Goal: Task Accomplishment & Management: Use online tool/utility

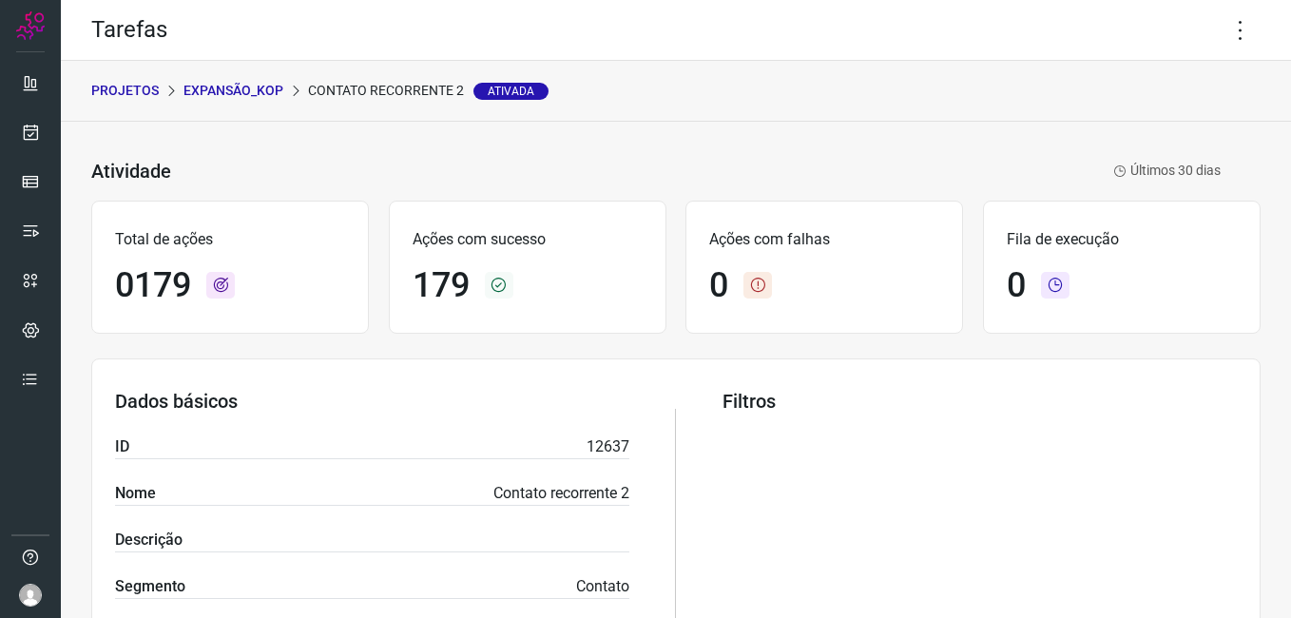
scroll to position [457, 0]
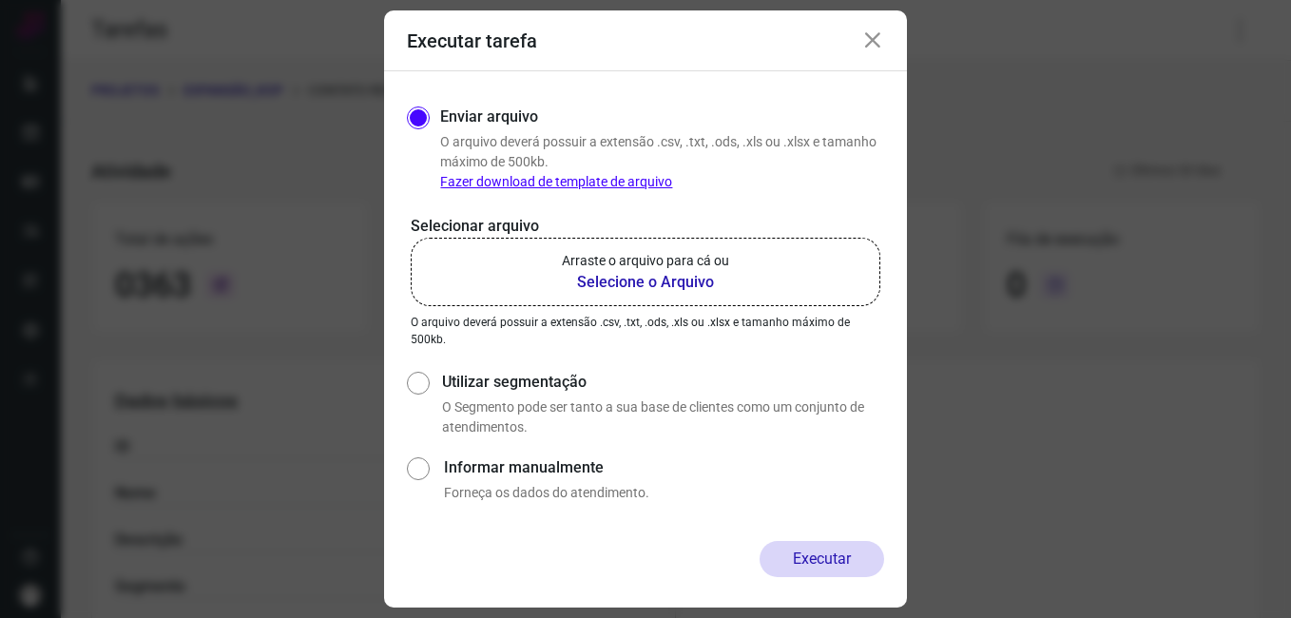
click at [872, 48] on icon at bounding box center [873, 40] width 23 height 23
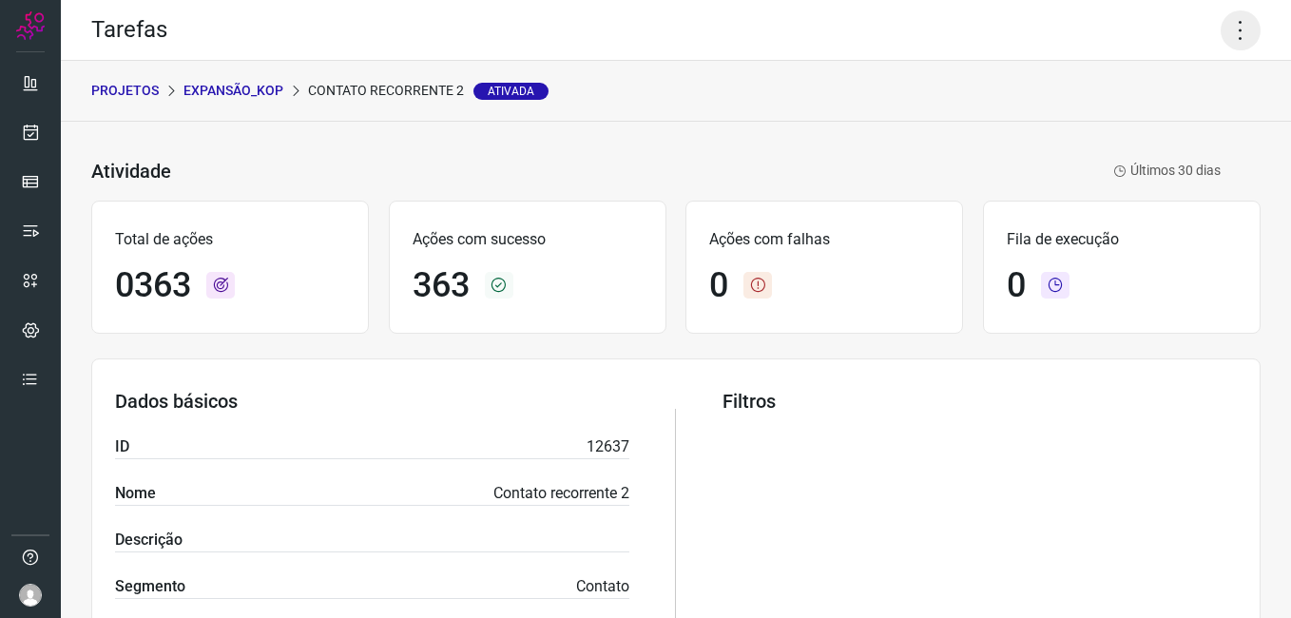
click at [1221, 29] on icon at bounding box center [1241, 30] width 40 height 40
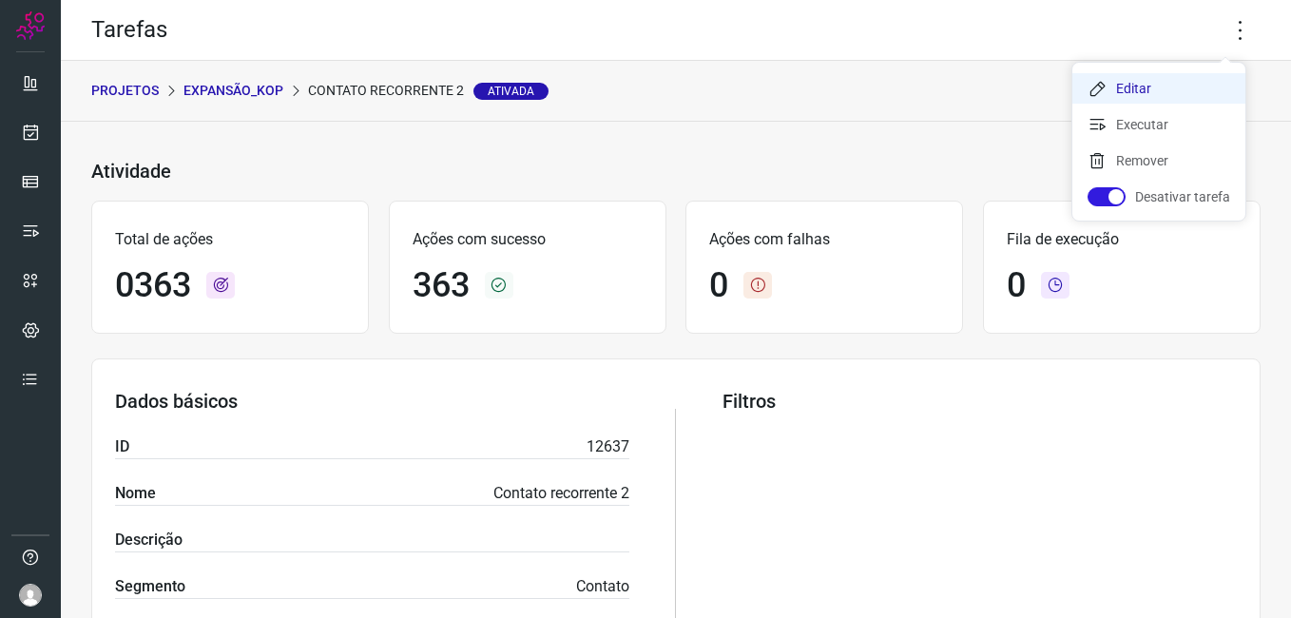
drag, startPoint x: 1143, startPoint y: 77, endPoint x: 1095, endPoint y: 101, distance: 54.0
click at [1142, 77] on li "Editar" at bounding box center [1159, 88] width 173 height 30
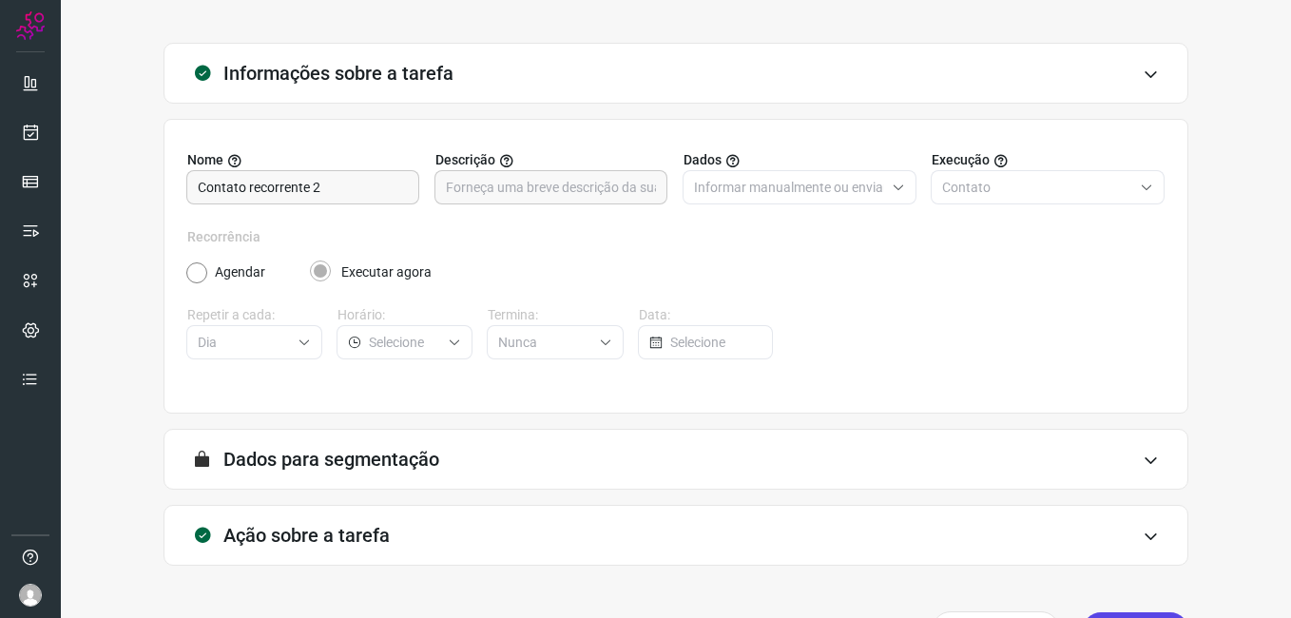
scroll to position [125, 0]
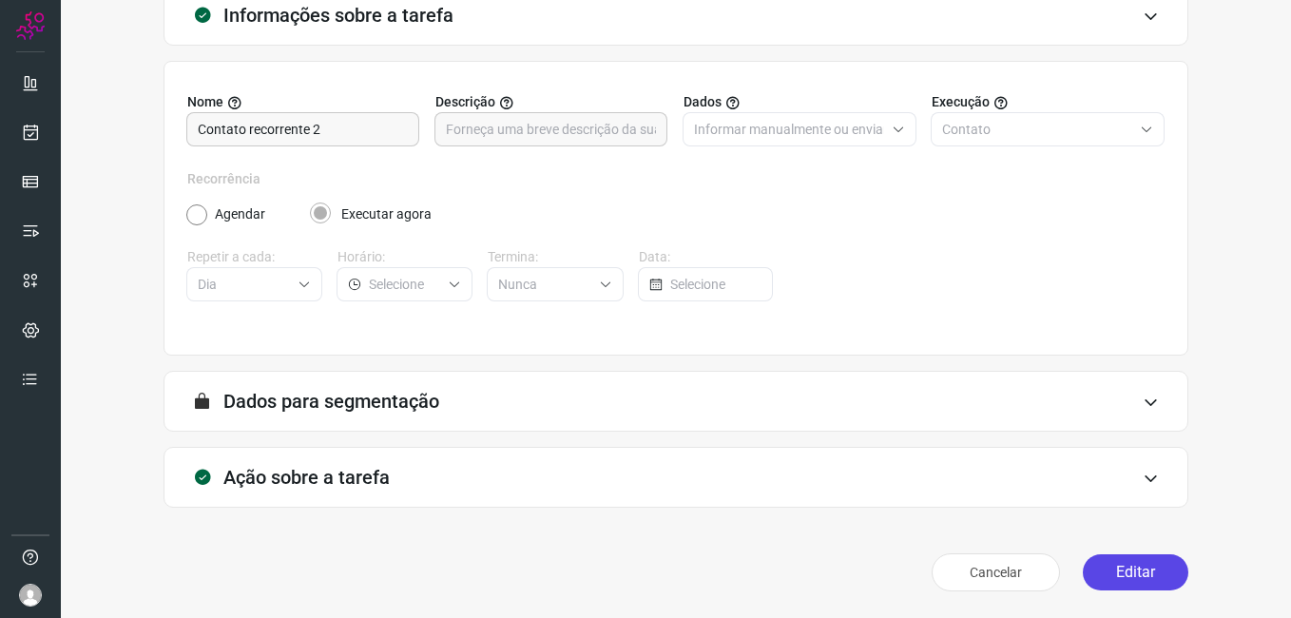
click at [1103, 579] on button "Editar" at bounding box center [1136, 572] width 106 height 36
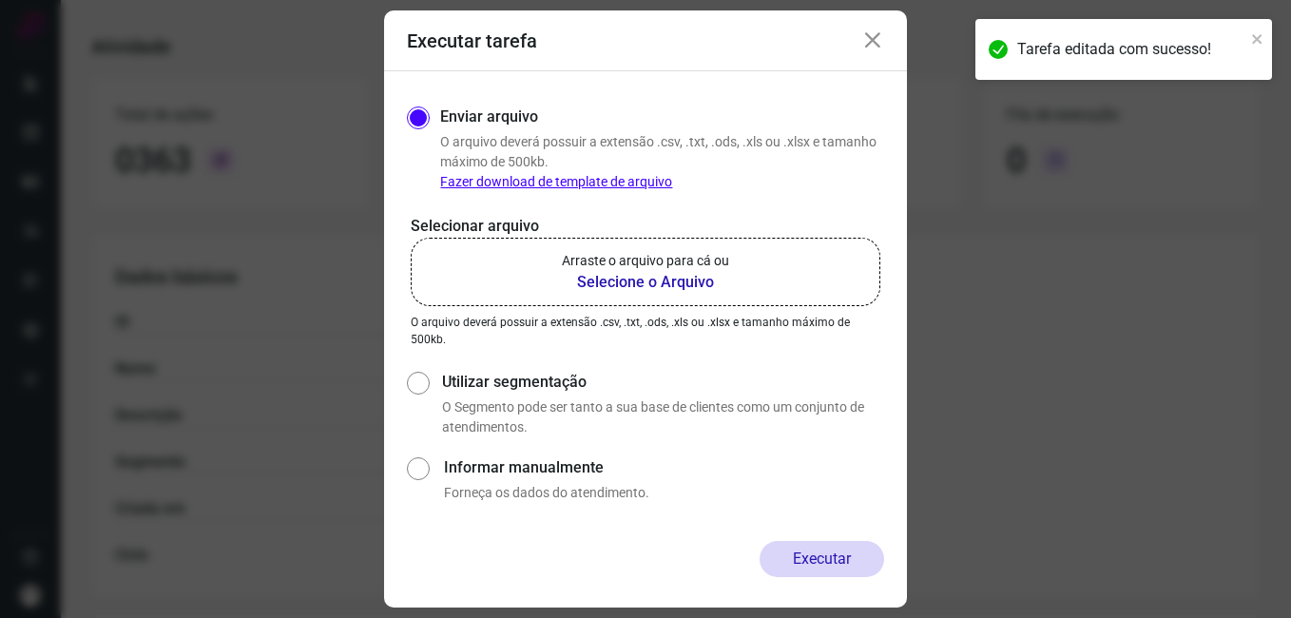
click at [643, 285] on b "Selecione o Arquivo" at bounding box center [645, 282] width 167 height 23
click at [0, 0] on input "Arraste o arquivo para cá ou Selecione o Arquivo" at bounding box center [0, 0] width 0 height 0
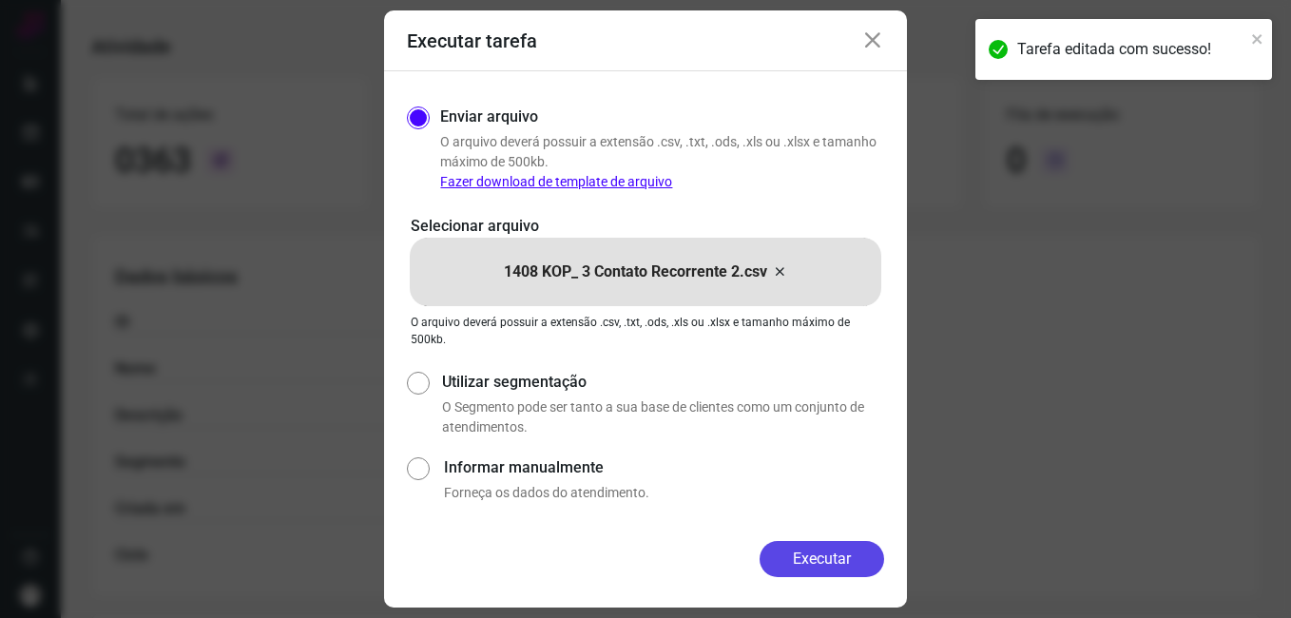
click at [781, 556] on button "Executar" at bounding box center [822, 559] width 125 height 36
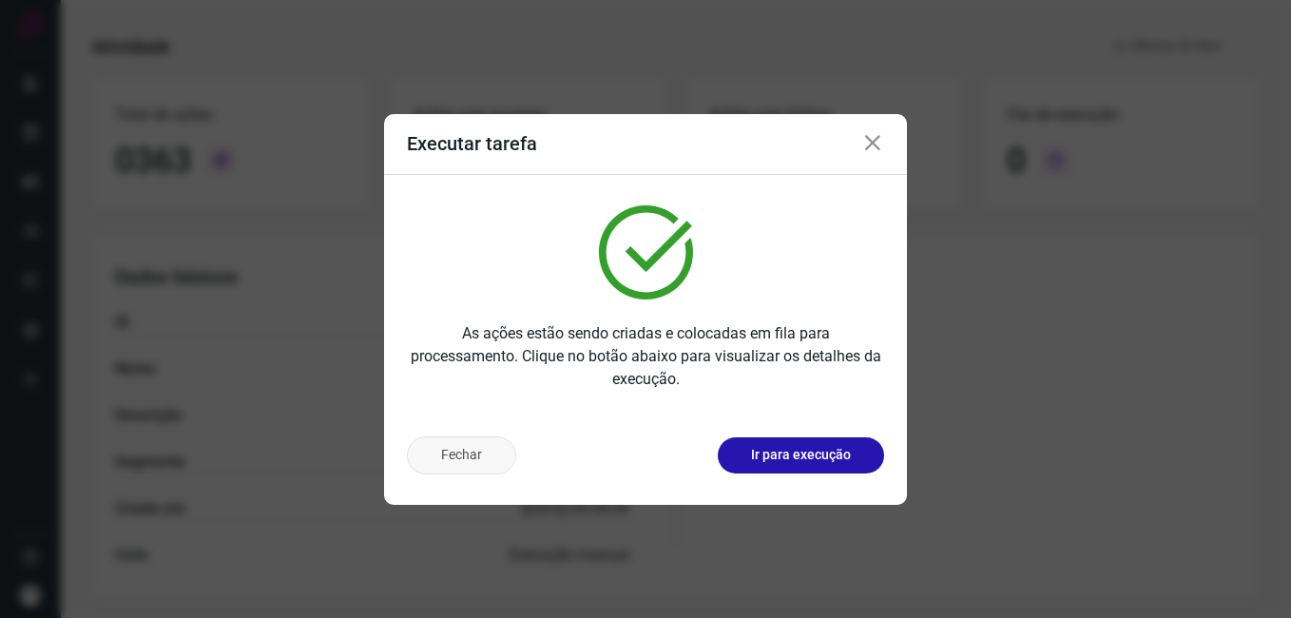
click at [471, 458] on button "Fechar" at bounding box center [461, 455] width 109 height 38
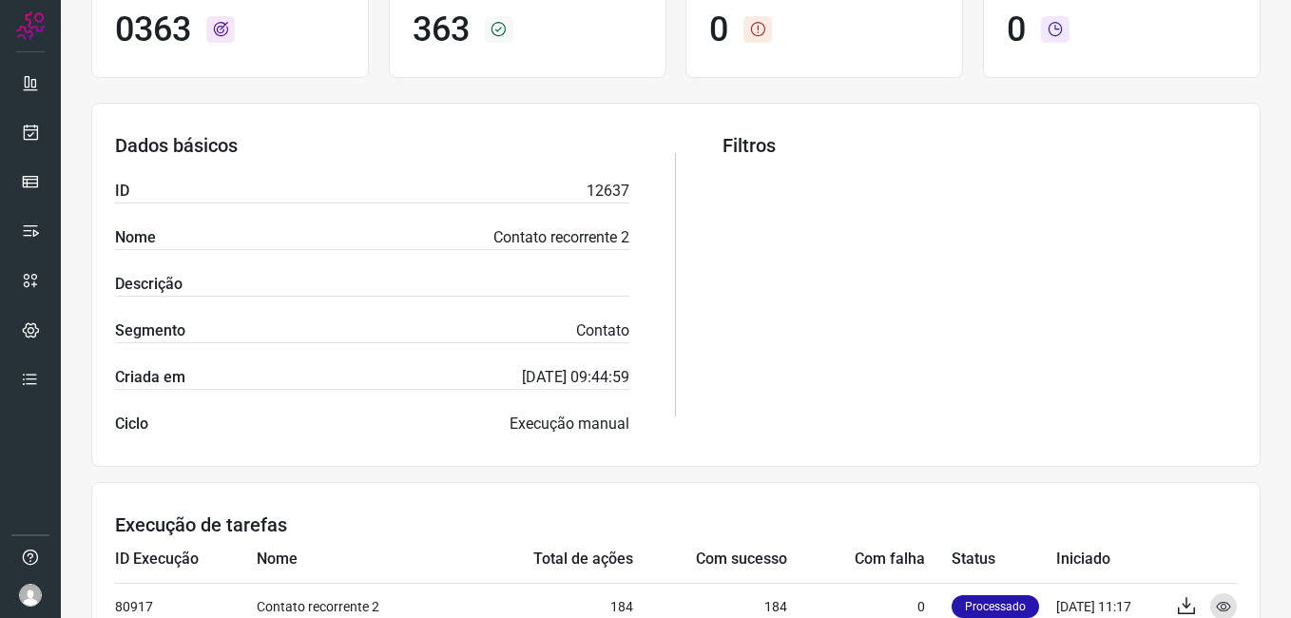
scroll to position [457, 0]
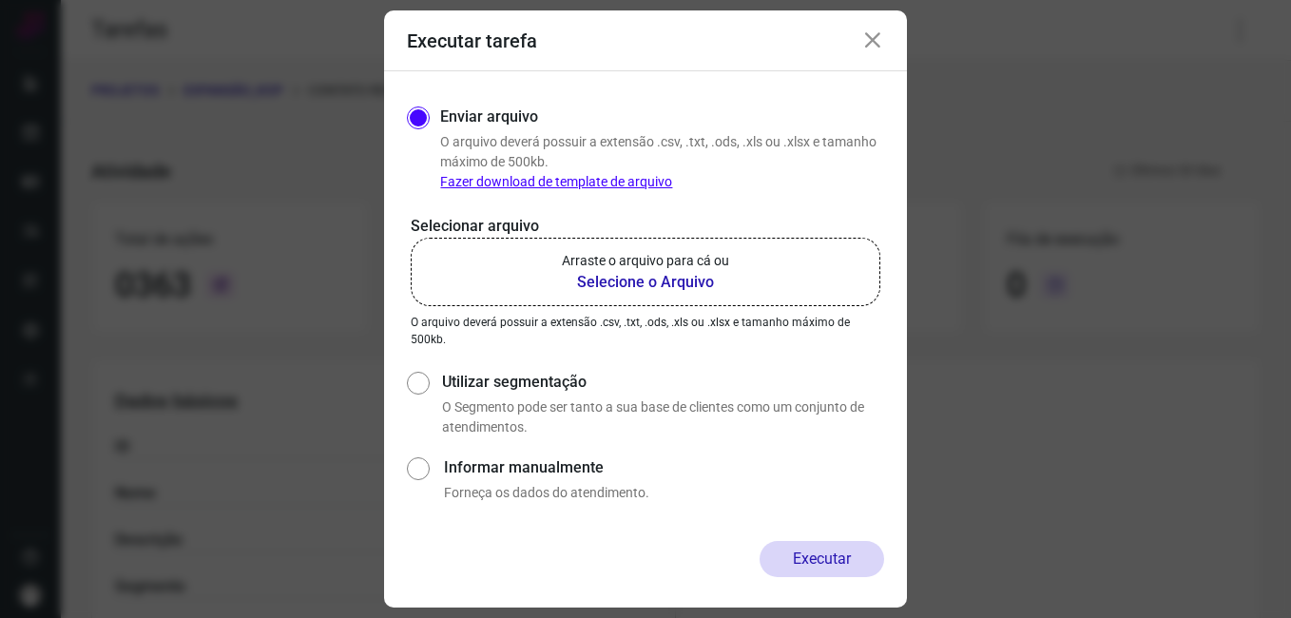
click at [868, 41] on icon at bounding box center [873, 40] width 23 height 23
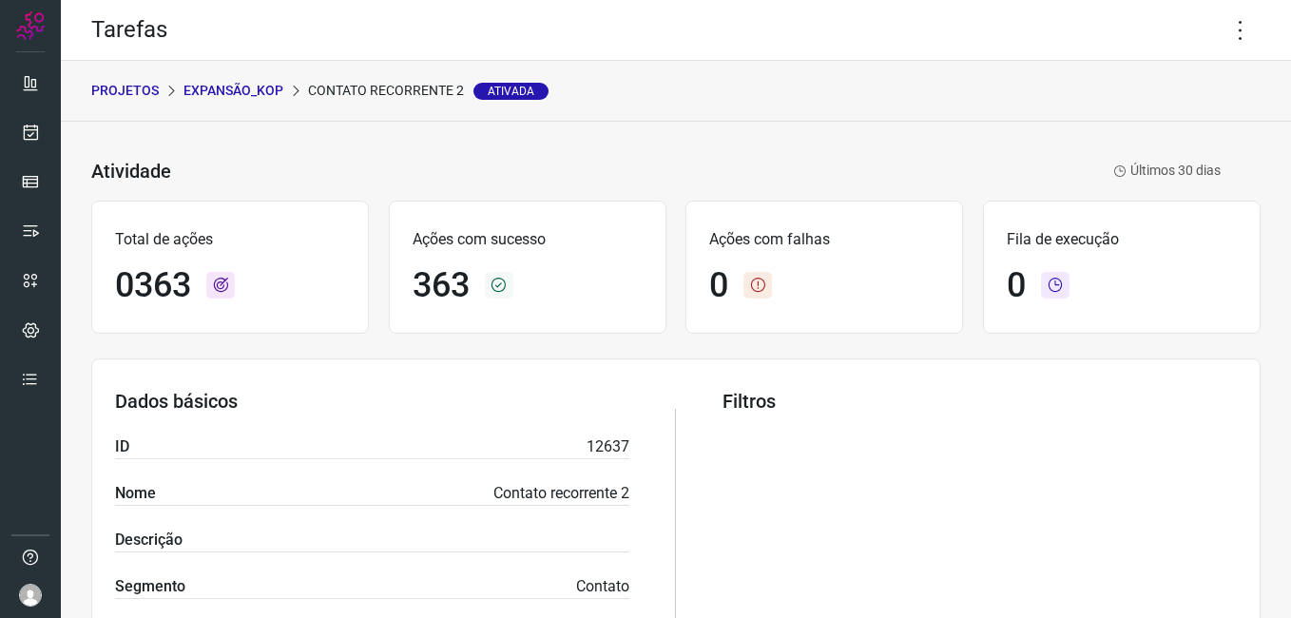
scroll to position [504, 0]
